Goal: Task Accomplishment & Management: Manage account settings

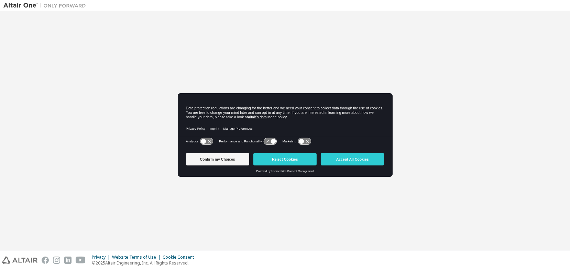
click at [304, 129] on div "Privacy Policy Imprint Manage Preferences" at bounding box center [285, 128] width 198 height 15
click at [268, 140] on icon at bounding box center [267, 141] width 3 height 2
click at [302, 140] on icon at bounding box center [301, 141] width 5 height 5
click at [284, 160] on button "Reject Cookies" at bounding box center [284, 159] width 63 height 12
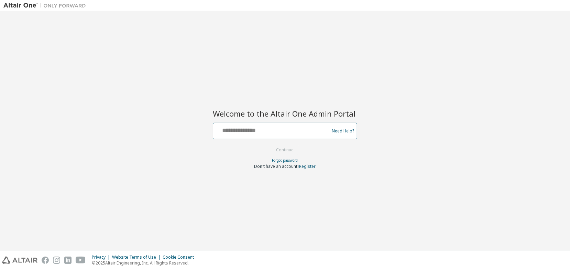
click at [270, 132] on input "text" at bounding box center [272, 129] width 112 height 10
paste input "**********"
type input "**********"
click at [289, 151] on button "Continue" at bounding box center [285, 150] width 32 height 10
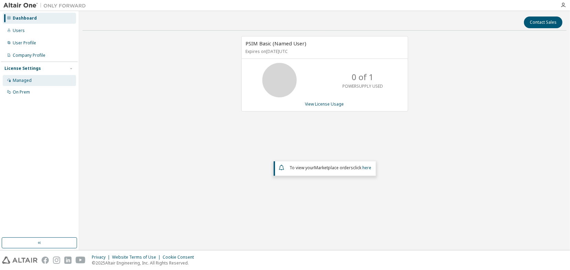
click at [29, 83] on div "Managed" at bounding box center [39, 80] width 73 height 11
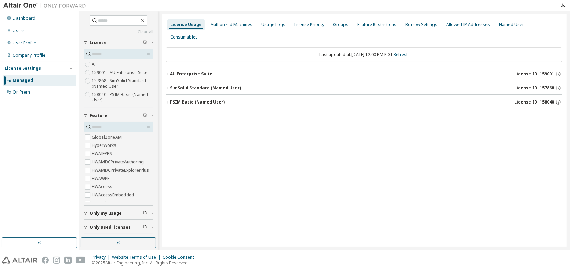
click at [170, 85] on div "SimSolid Standard (Named User)" at bounding box center [205, 87] width 71 height 5
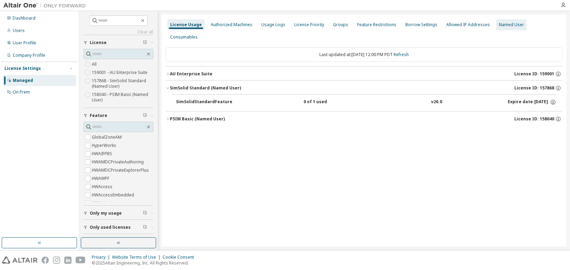
click at [499, 26] on div "Named User" at bounding box center [511, 24] width 25 height 5
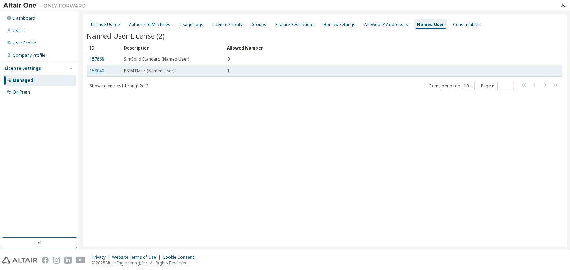
click at [97, 70] on link "158040" at bounding box center [97, 71] width 14 height 6
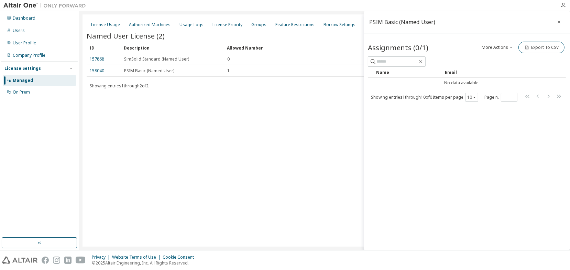
drag, startPoint x: 558, startPoint y: 23, endPoint x: 552, endPoint y: 21, distance: 6.3
click at [558, 23] on icon "button" at bounding box center [558, 21] width 5 height 5
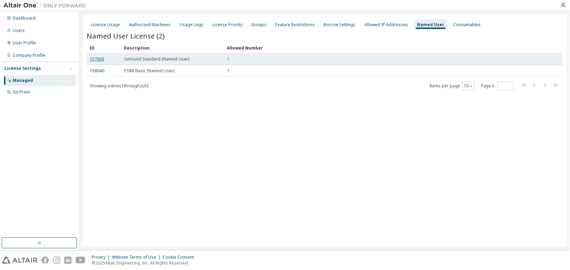
click at [98, 58] on link "157868" at bounding box center [97, 59] width 14 height 6
